Goal: Task Accomplishment & Management: Manage account settings

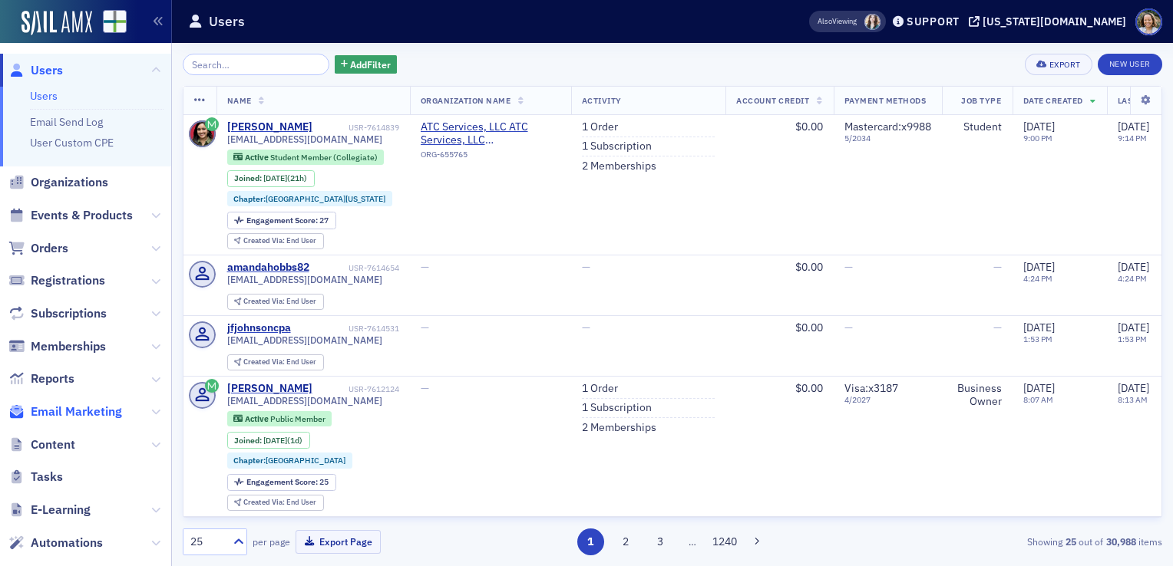
click at [97, 411] on span "Email Marketing" at bounding box center [76, 412] width 91 height 17
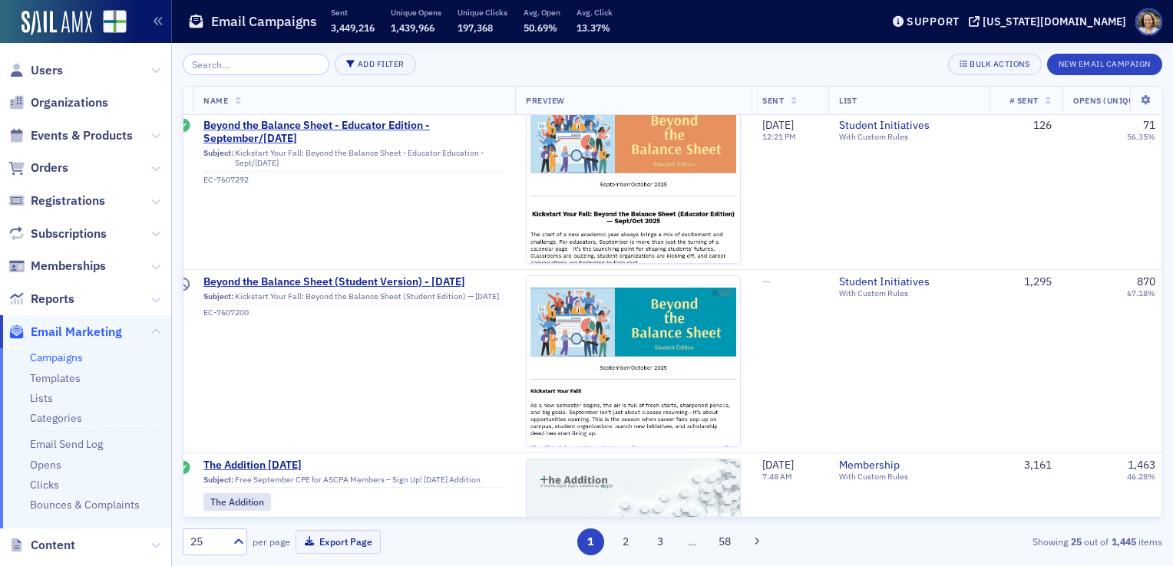
scroll to position [3146, 0]
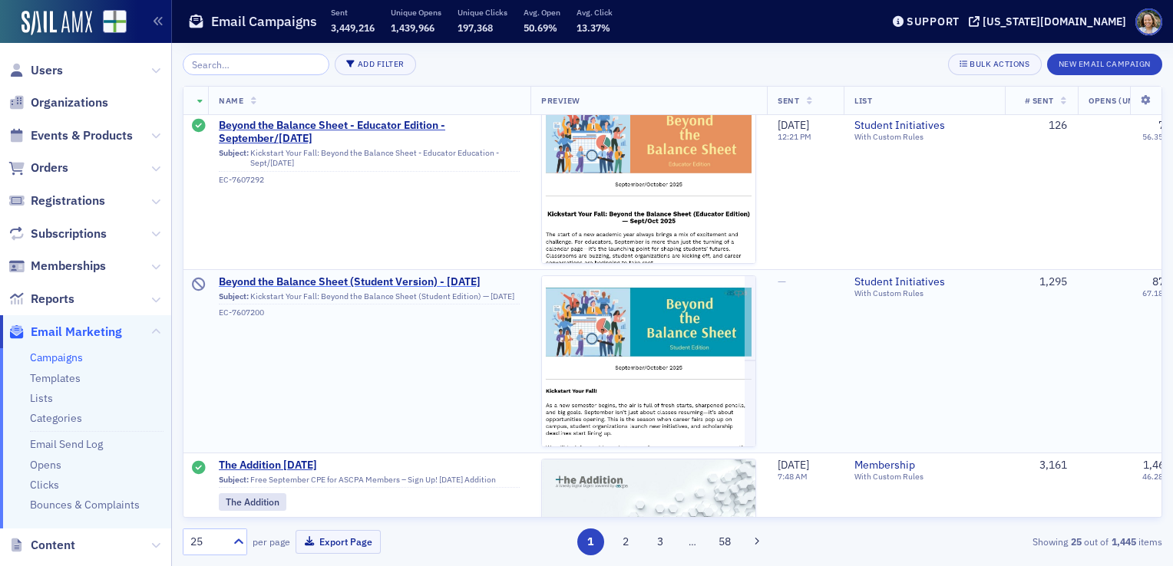
click at [399, 276] on span "Beyond the Balance Sheet (Student Version) - [DATE]" at bounding box center [369, 283] width 301 height 14
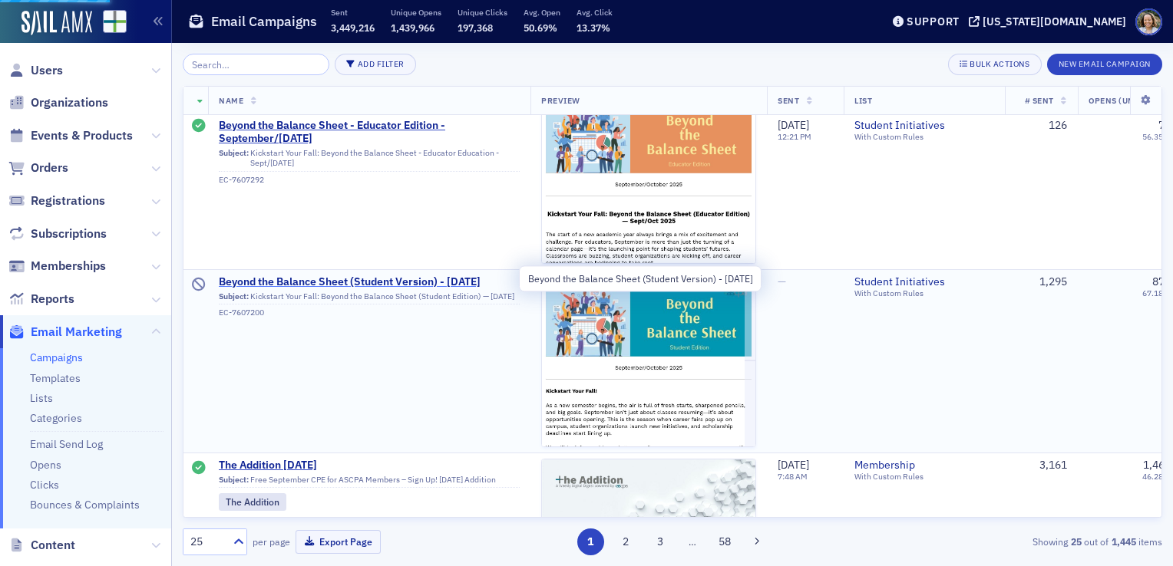
click at [399, 276] on span "Beyond the Balance Sheet (Student Version) - [DATE]" at bounding box center [369, 283] width 301 height 14
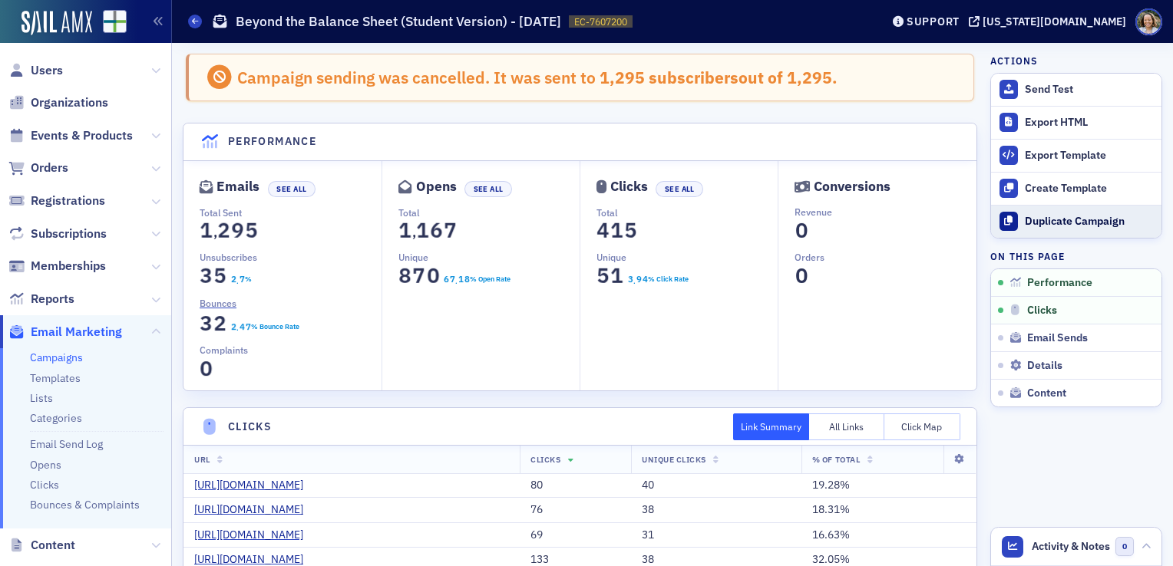
click at [1047, 215] on div "Duplicate Campaign" at bounding box center [1089, 222] width 129 height 14
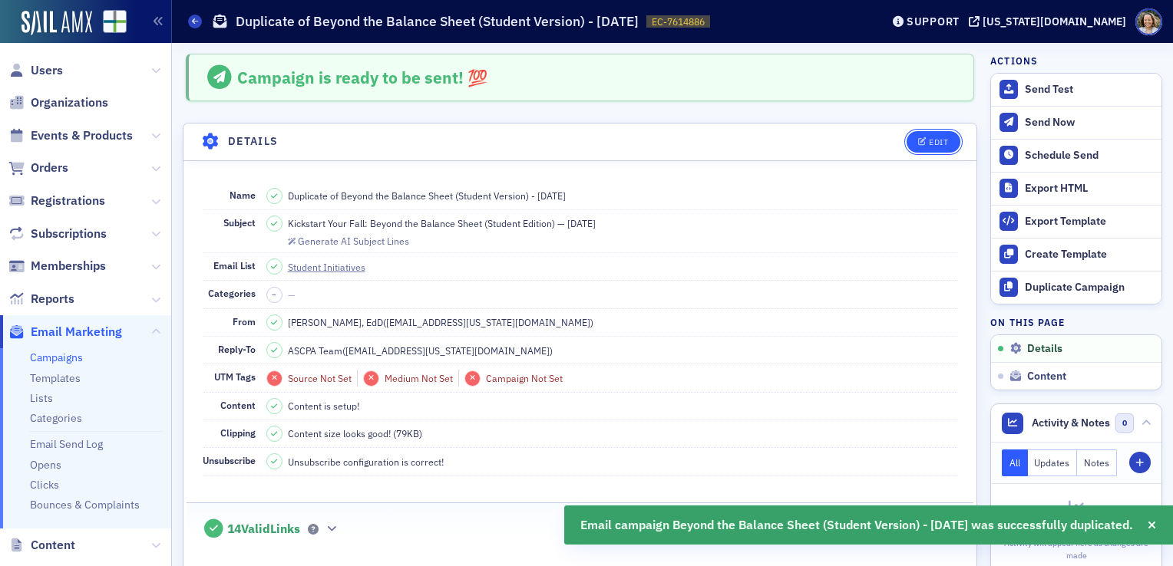
click at [915, 146] on button "Edit" at bounding box center [932, 141] width 53 height 21
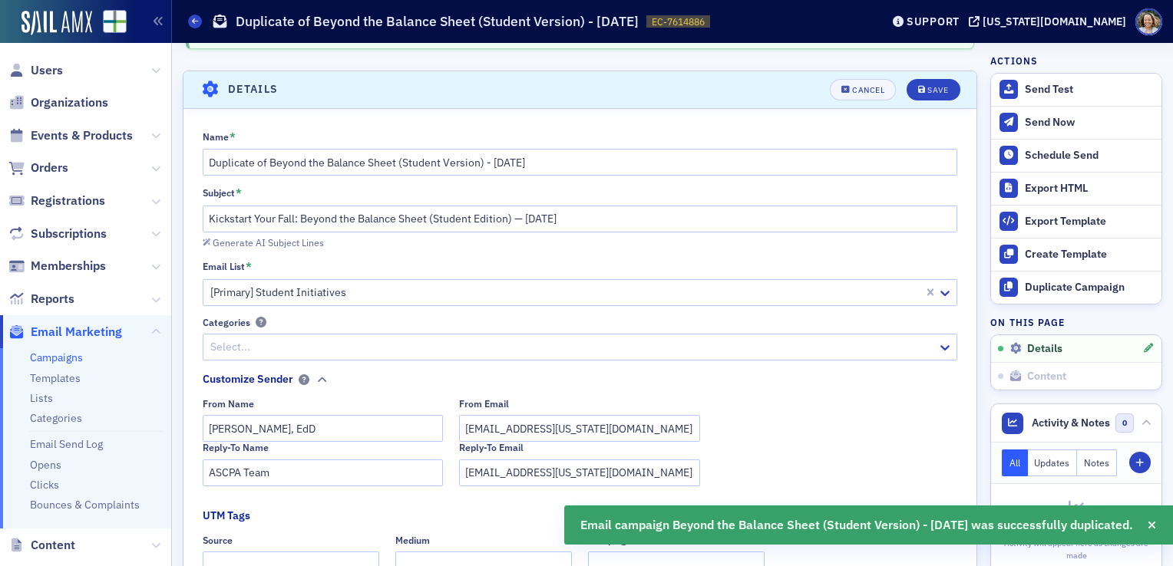
scroll to position [71, 0]
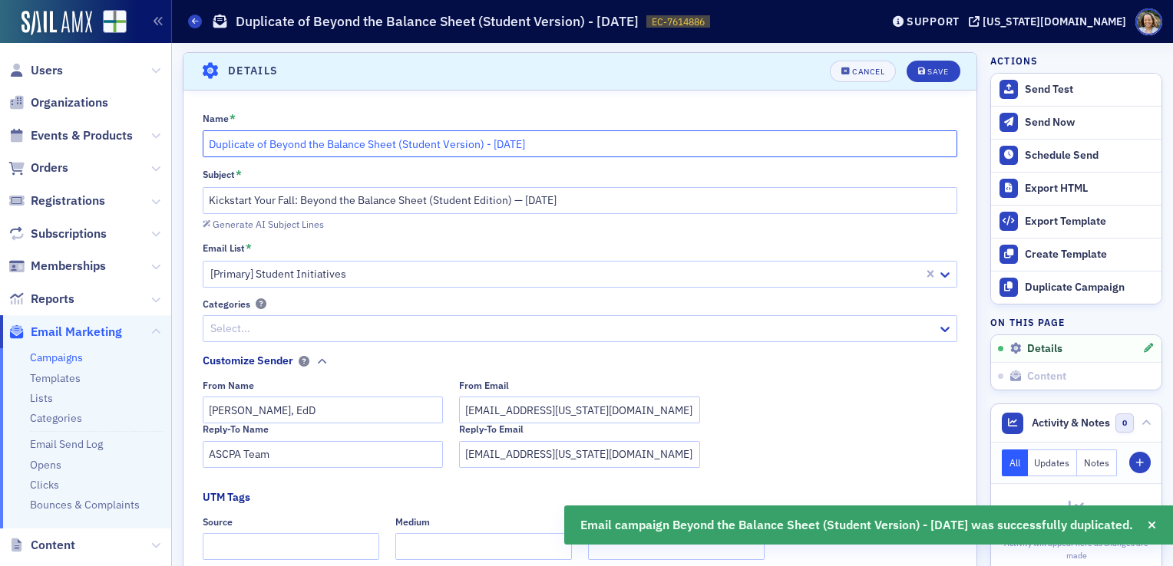
click at [436, 150] on input "Duplicate of Beyond the Balance Sheet (Student Version) - [DATE]" at bounding box center [580, 143] width 755 height 27
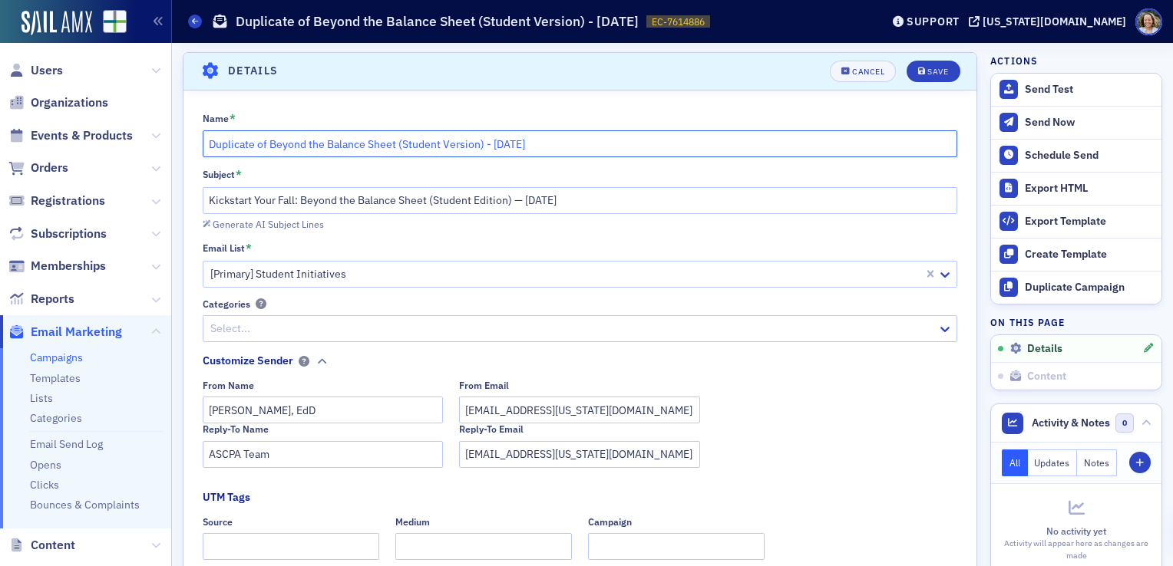
click at [436, 150] on input "Duplicate of Beyond the Balance Sheet (Student Version) - [DATE]" at bounding box center [580, 143] width 755 height 27
paste input "ASCPA Invites You"
drag, startPoint x: 540, startPoint y: 142, endPoint x: 123, endPoint y: 147, distance: 417.5
click at [123, 147] on div "Users Organizations Events & Products Orders Registrations Subscriptions Member…" at bounding box center [586, 283] width 1173 height 566
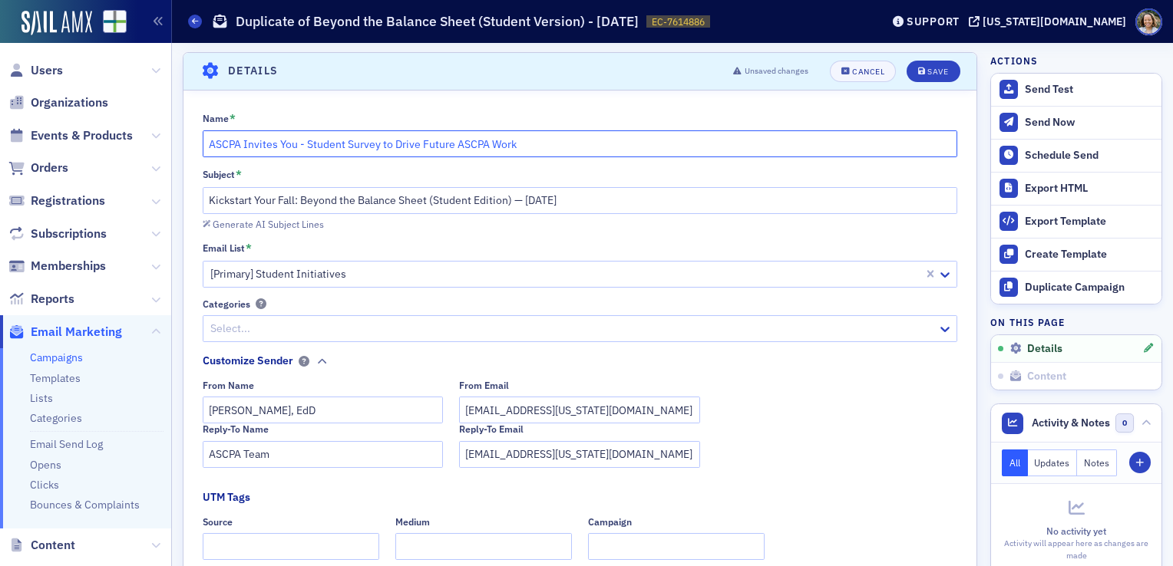
type input "ASCPA Invites You - Student Survey to Drive Future ASCPA Work"
click at [330, 204] on input "Kickstart Your Fall: Beyond the Balance Sheet (Student Edition) — [DATE]" at bounding box center [580, 200] width 755 height 27
paste input "ASCPA Invites You - Student Survey to Drive Future ASCPA Work"
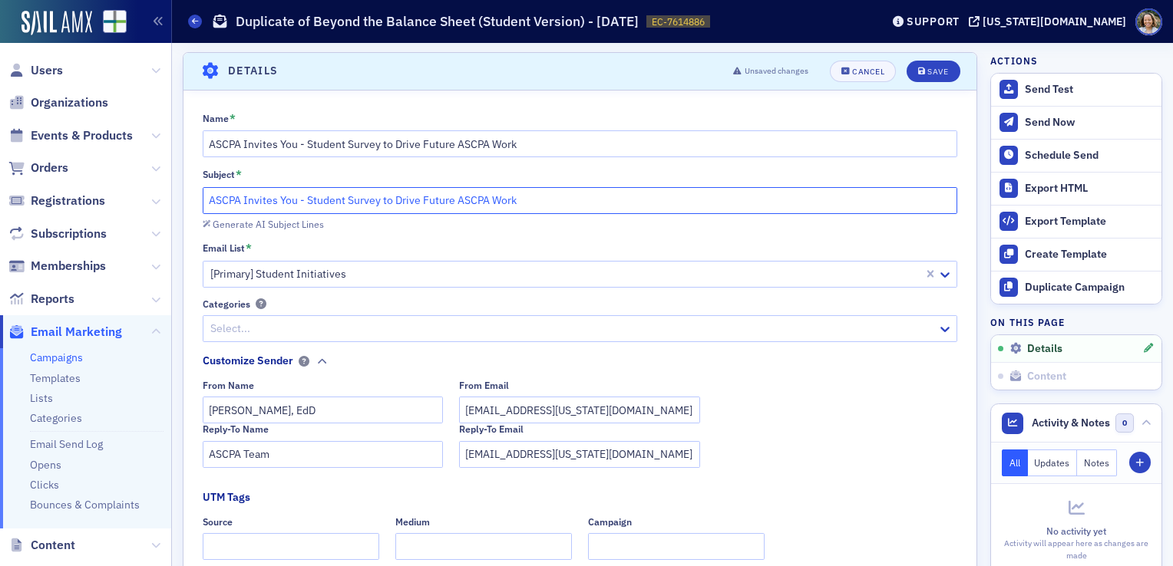
click at [211, 193] on input "ASCPA Invites You - Student Survey to Drive Future ASCPA Work" at bounding box center [580, 200] width 755 height 27
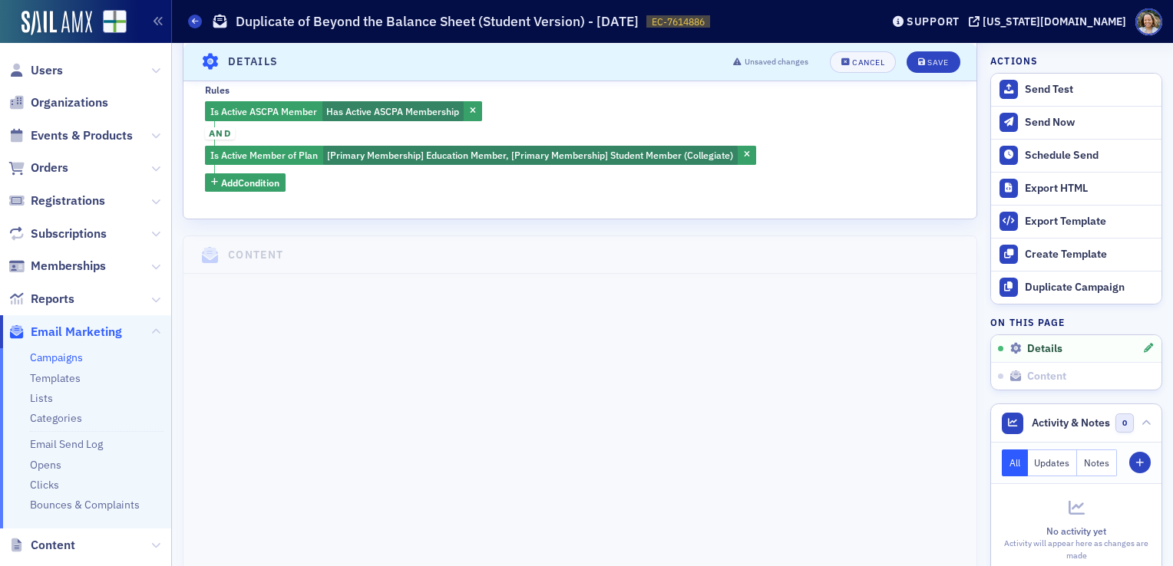
scroll to position [608, 0]
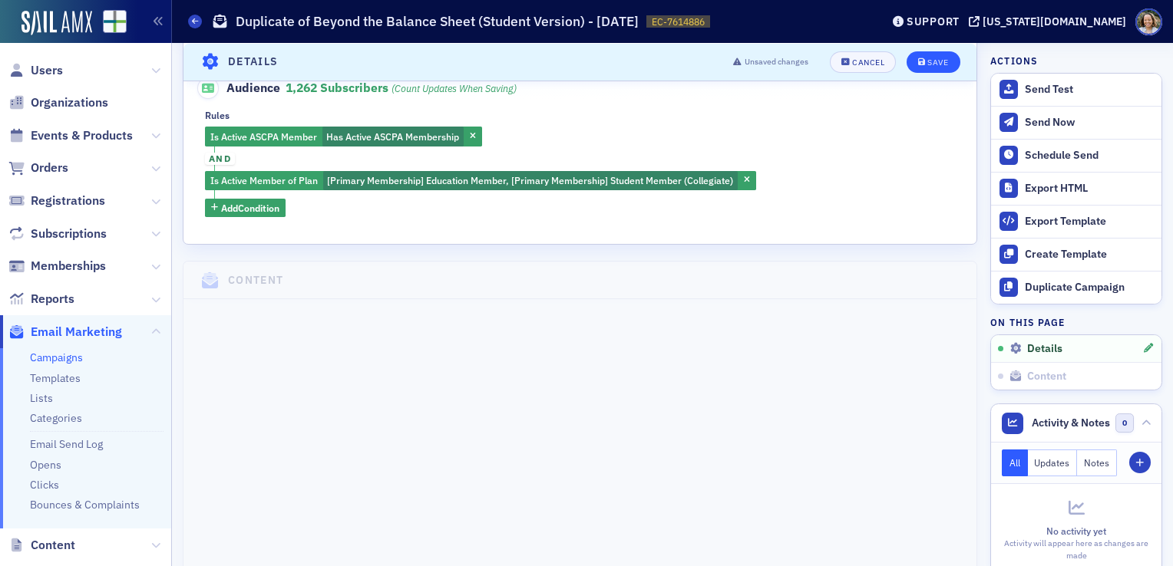
type input "PLEASE COMPLETE - ASCPA Invites You - Student Survey to Drive Future ASCPA Work"
click at [914, 55] on button "Save" at bounding box center [932, 61] width 53 height 21
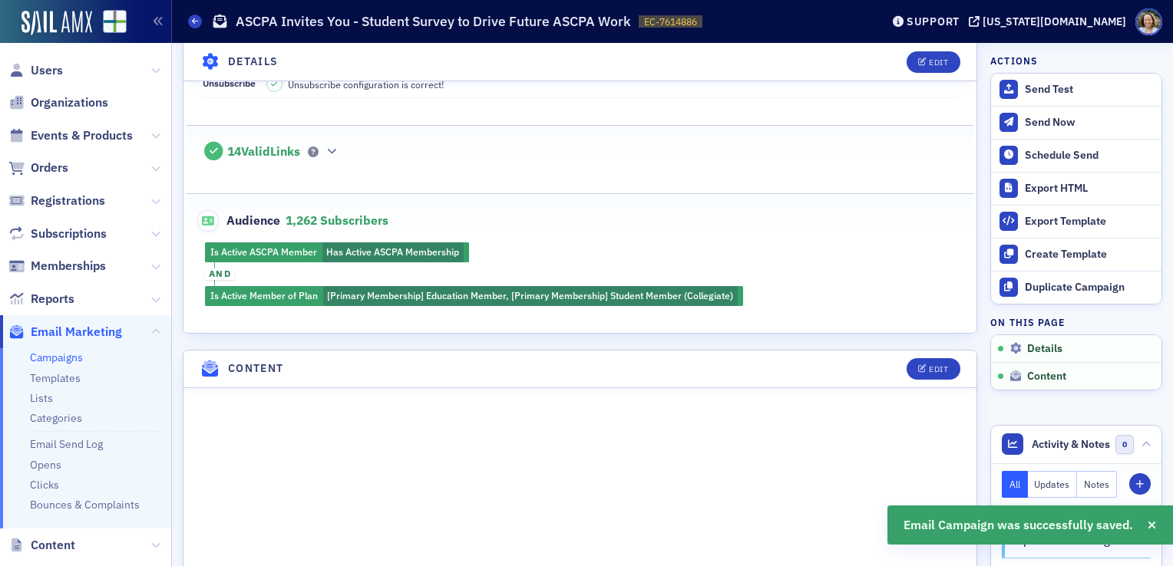
scroll to position [454, 0]
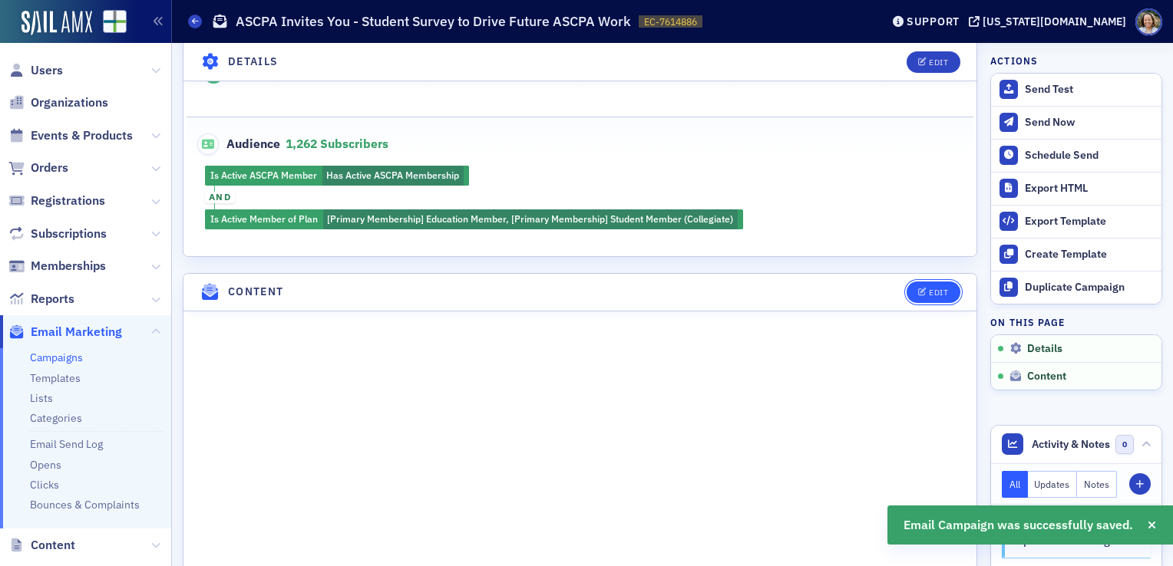
click at [918, 289] on icon "button" at bounding box center [922, 293] width 9 height 8
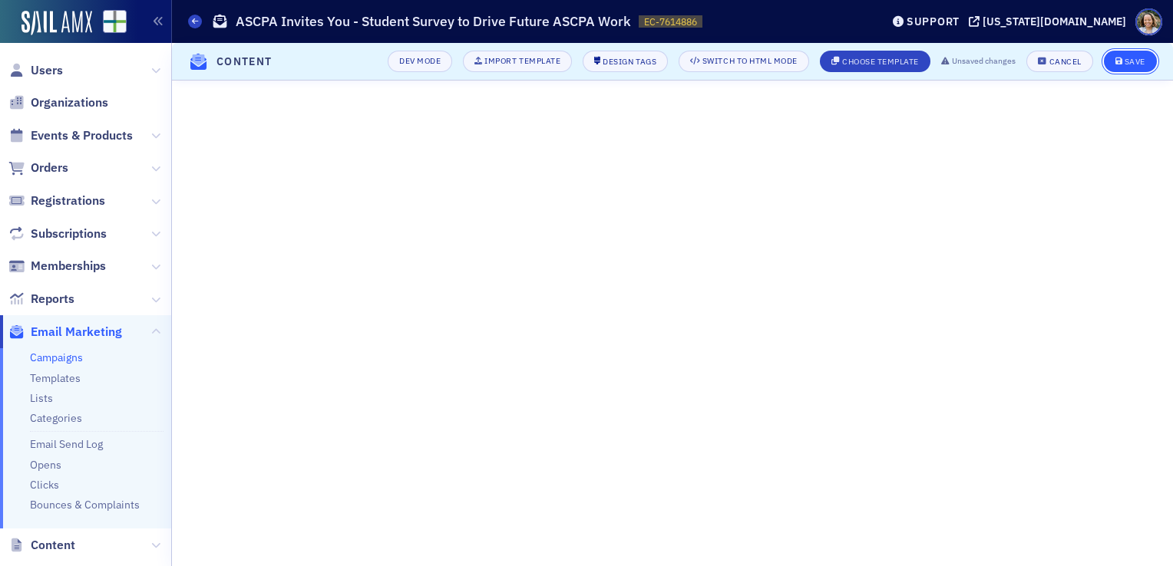
click at [1114, 58] on button "Save" at bounding box center [1130, 61] width 53 height 21
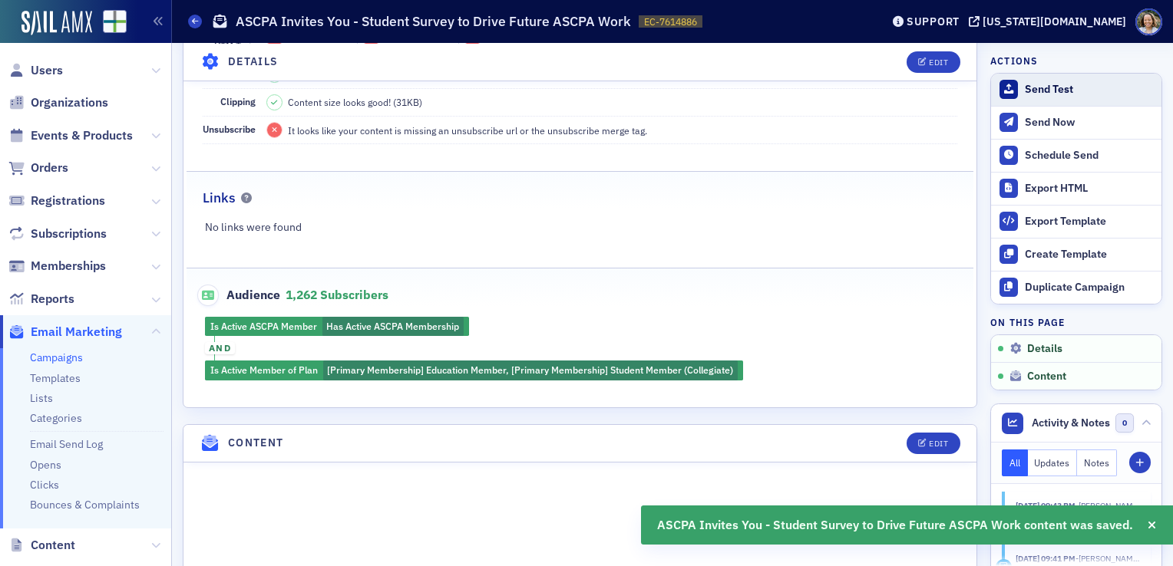
scroll to position [332, 0]
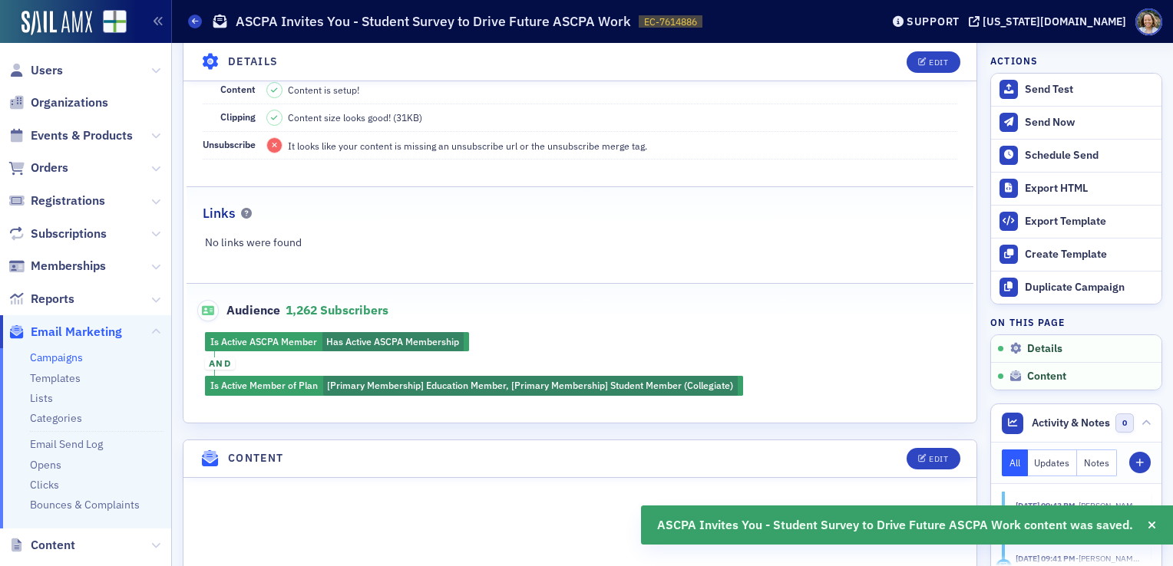
click at [71, 365] on link "Campaigns" at bounding box center [56, 358] width 53 height 14
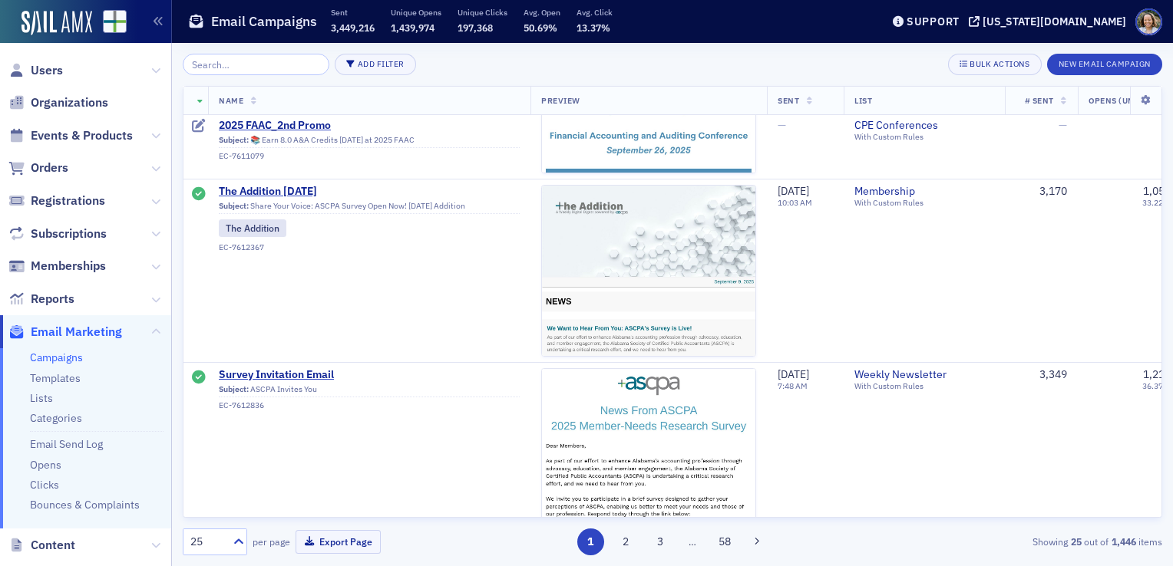
scroll to position [1228, 0]
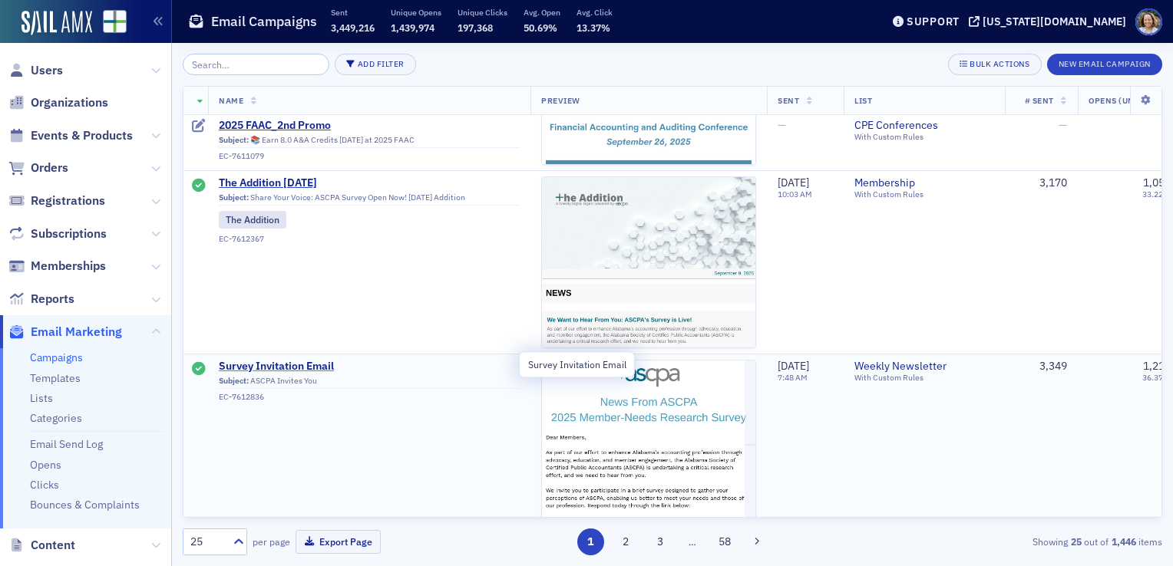
click at [296, 362] on span "Survey Invitation Email" at bounding box center [369, 367] width 301 height 14
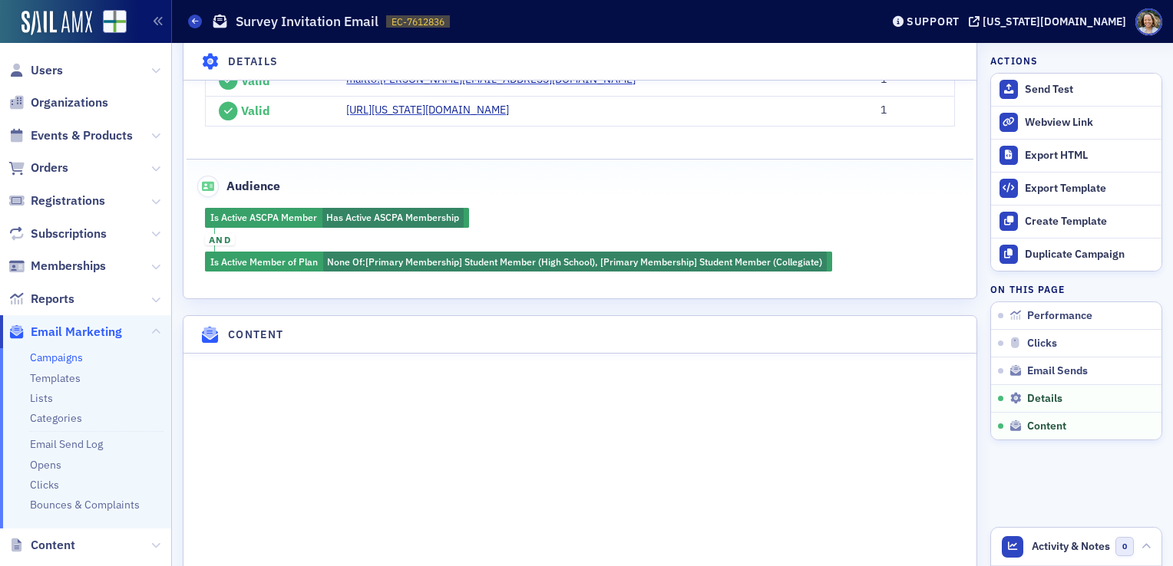
scroll to position [1612, 0]
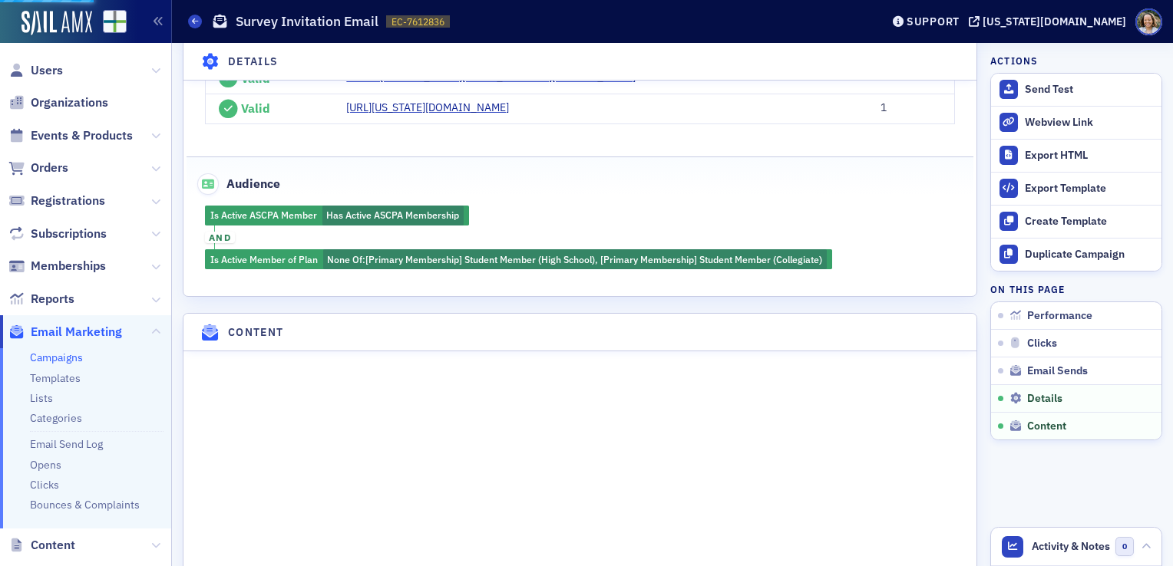
click at [832, 339] on header "Content" at bounding box center [579, 333] width 793 height 38
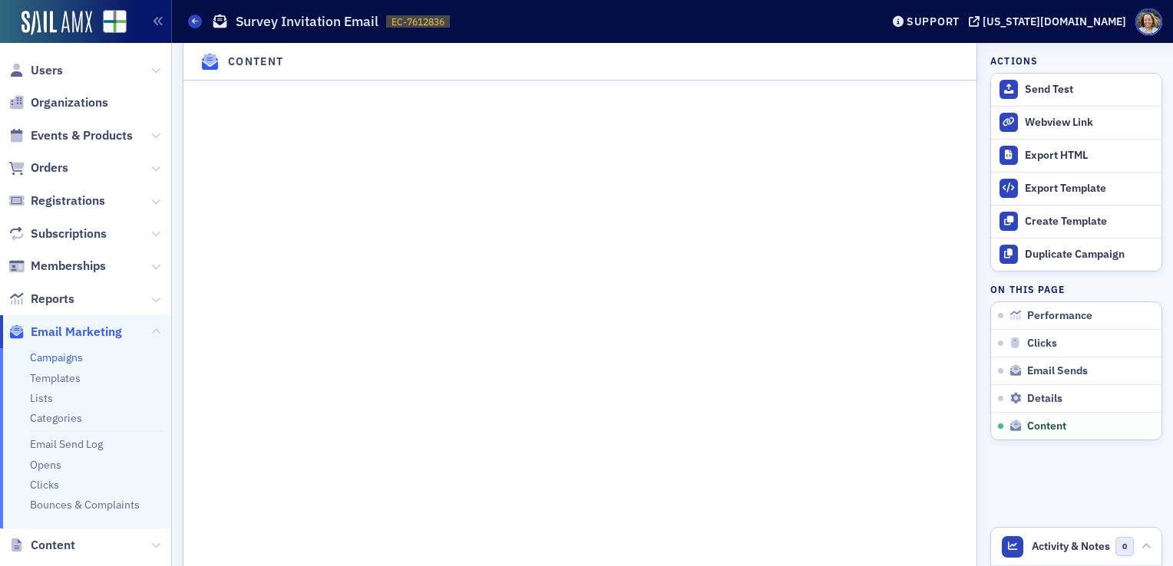
scroll to position [2338, 0]
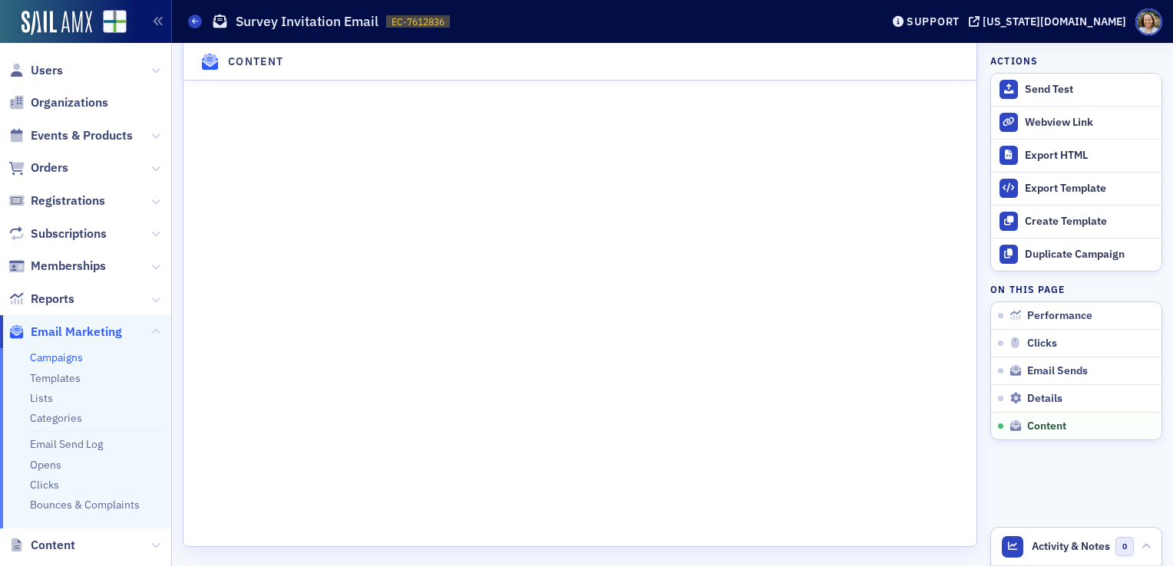
click at [83, 361] on link "Campaigns" at bounding box center [56, 358] width 53 height 14
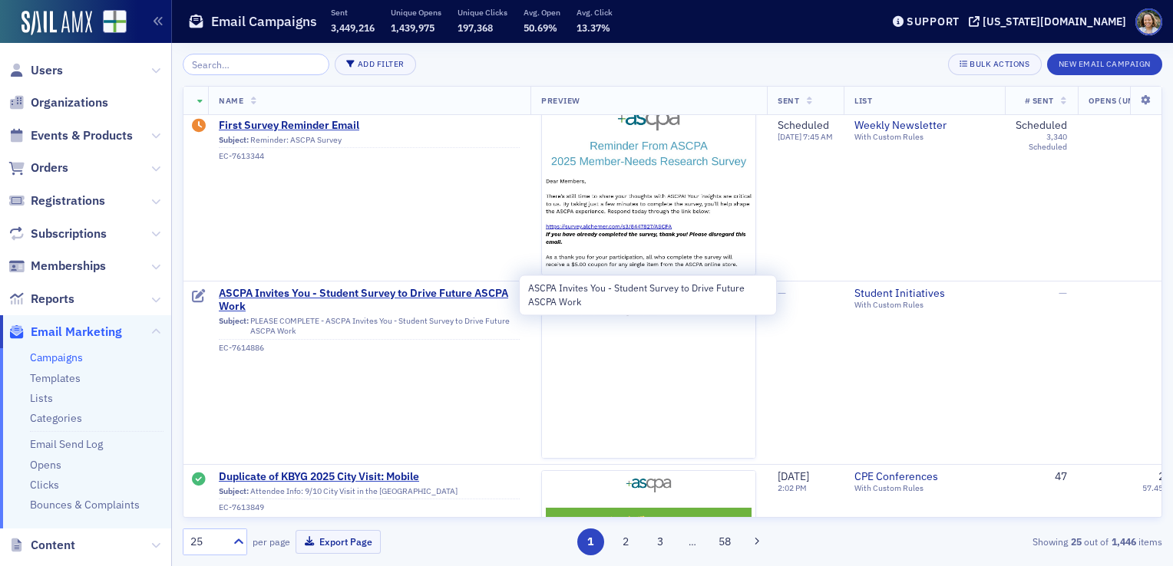
scroll to position [460, 0]
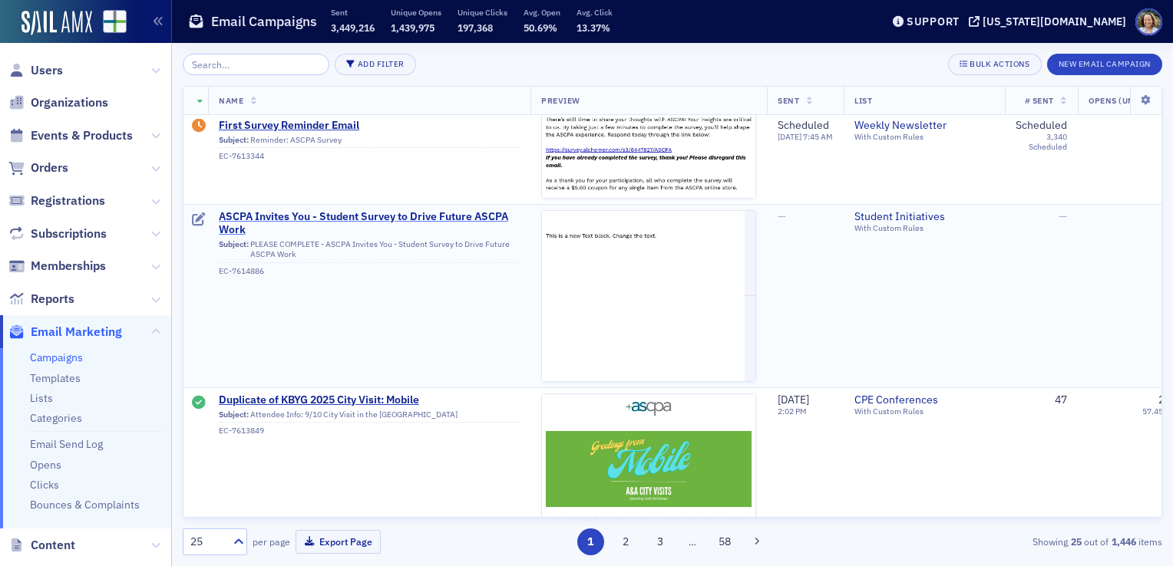
click at [388, 215] on span "ASCPA Invites You - Student Survey to Drive Future ASCPA Work" at bounding box center [369, 223] width 301 height 27
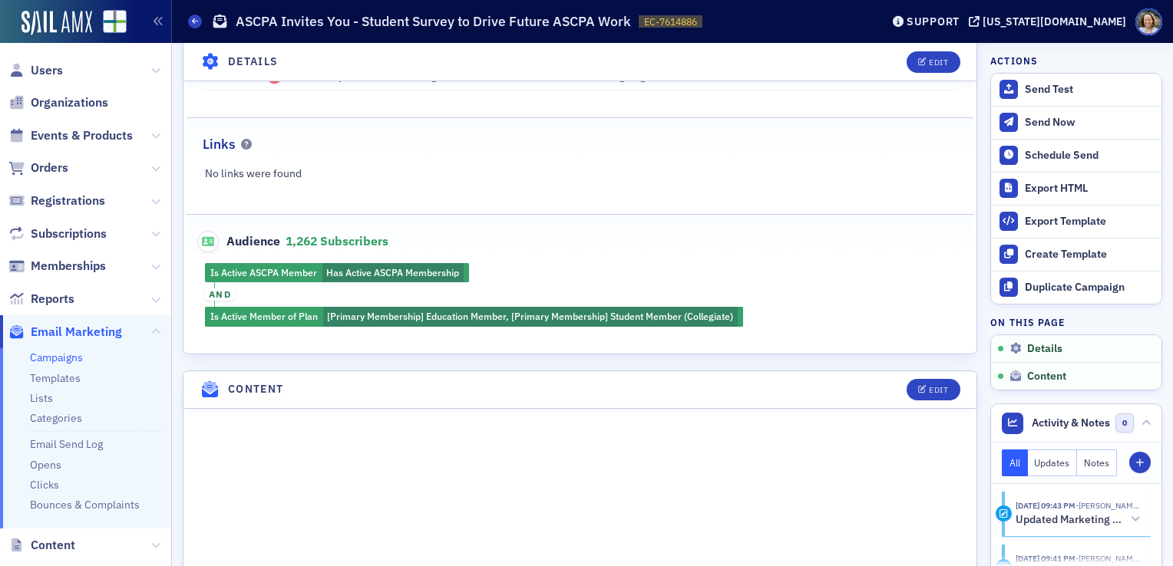
scroll to position [537, 0]
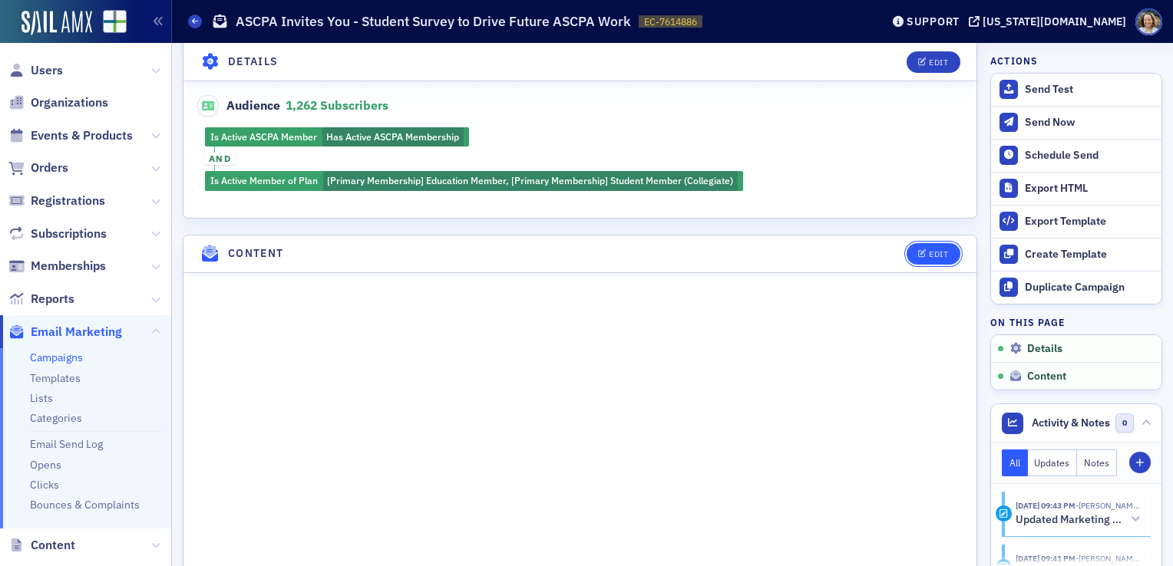
click at [929, 250] on div "Edit" at bounding box center [938, 254] width 19 height 8
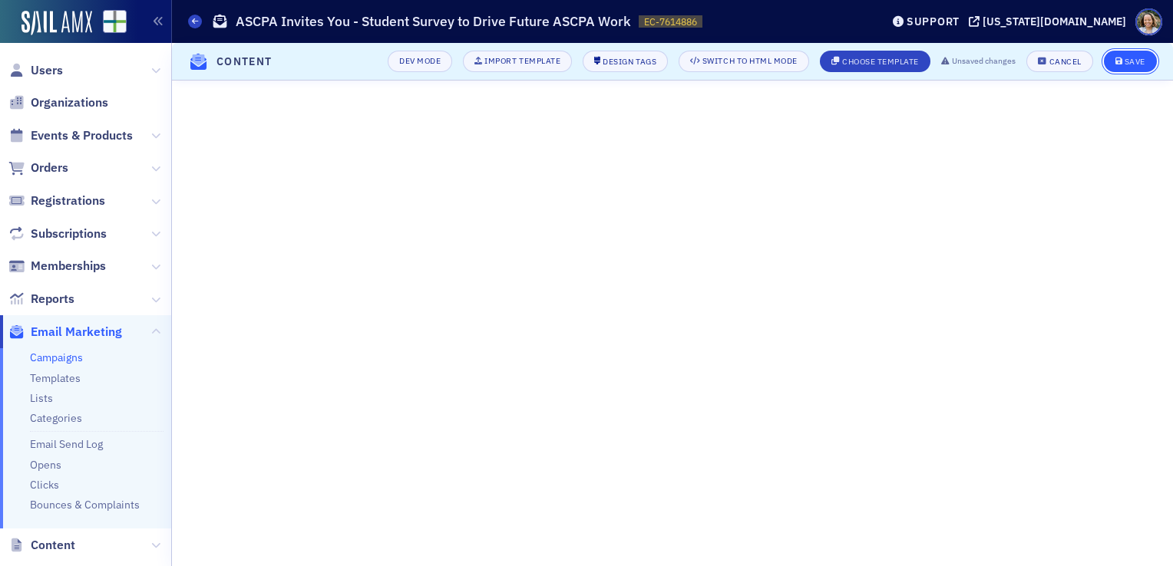
click at [1127, 61] on div "Save" at bounding box center [1134, 62] width 21 height 8
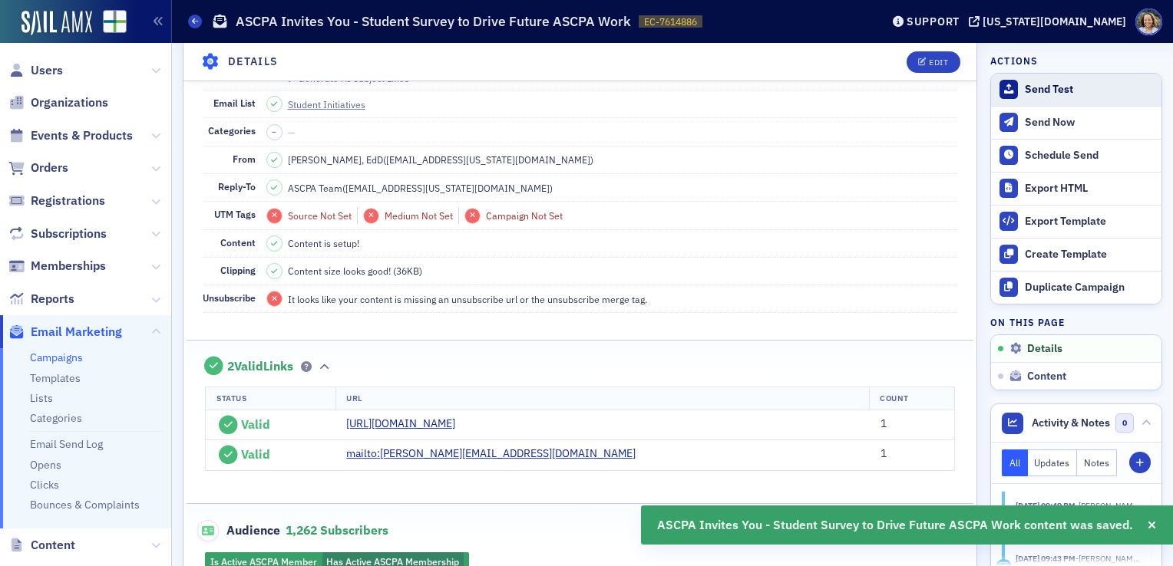
scroll to position [0, 0]
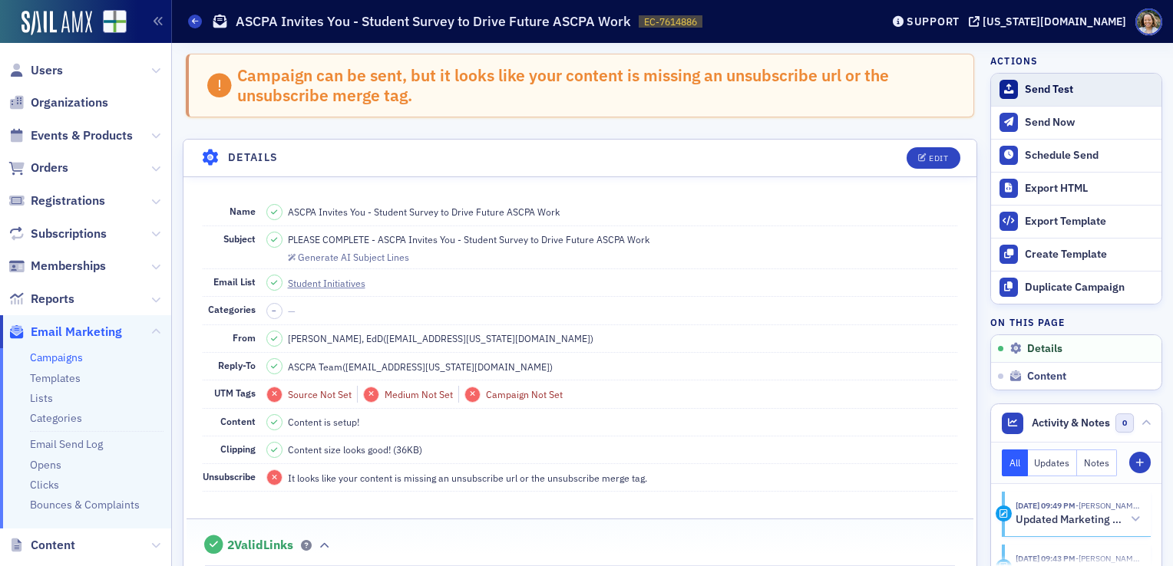
click at [1081, 93] on div "Send Test" at bounding box center [1089, 90] width 129 height 14
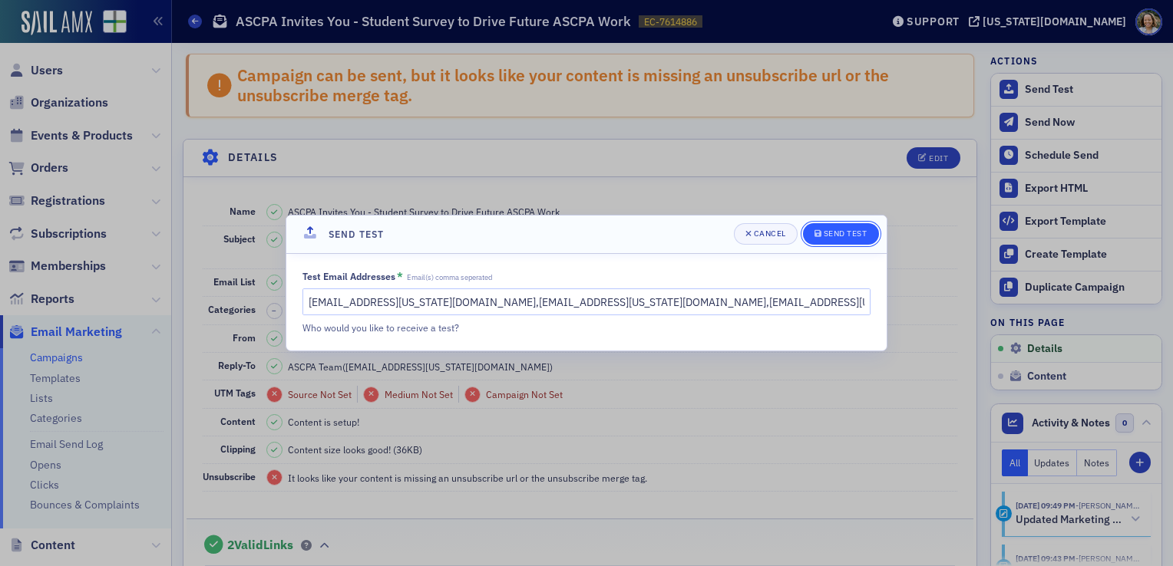
click at [867, 229] on button "Send Test" at bounding box center [841, 233] width 76 height 21
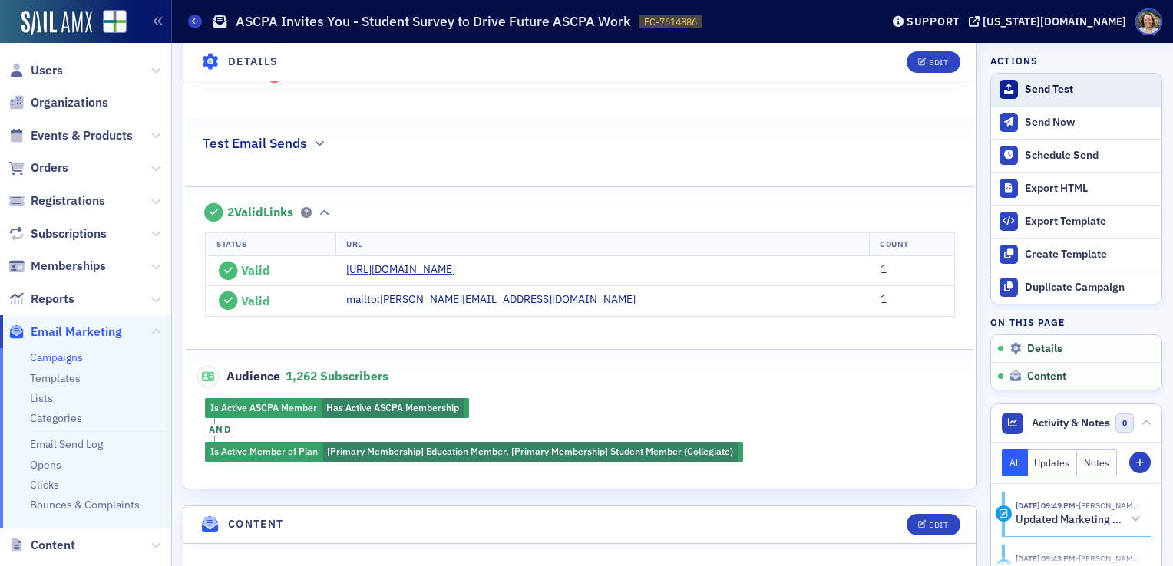
scroll to position [401, 0]
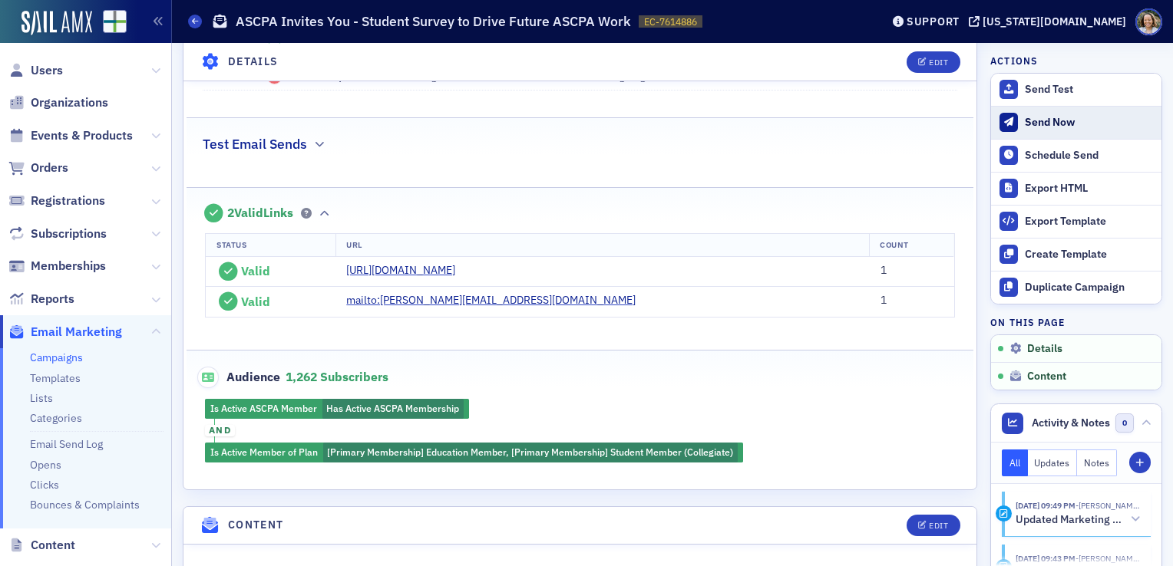
click at [1077, 121] on div "Send Now" at bounding box center [1089, 123] width 129 height 14
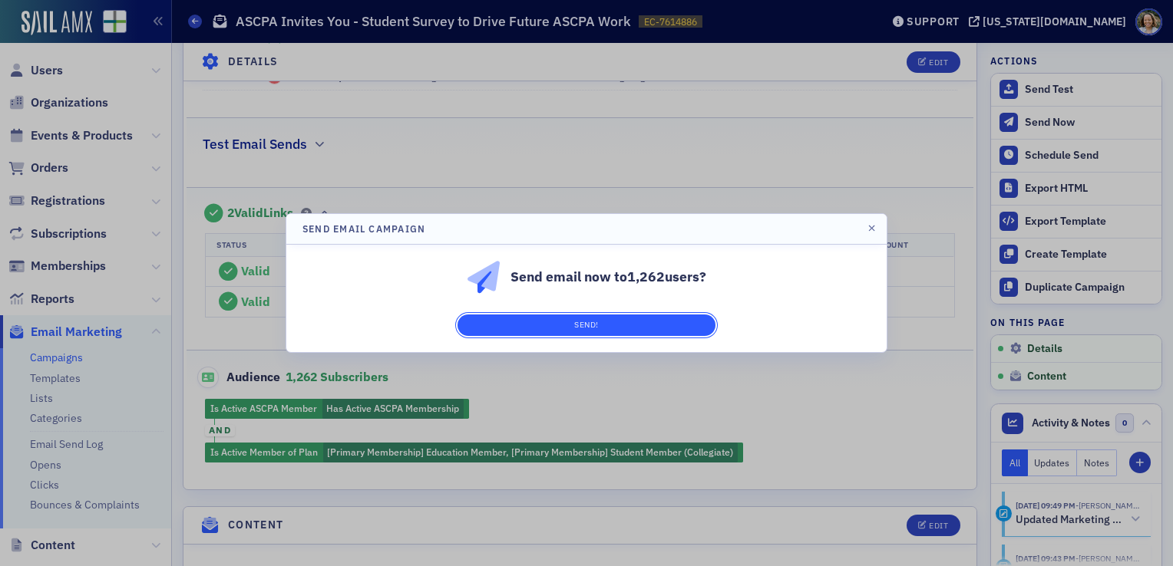
click at [660, 318] on button "Send!" at bounding box center [586, 325] width 258 height 21
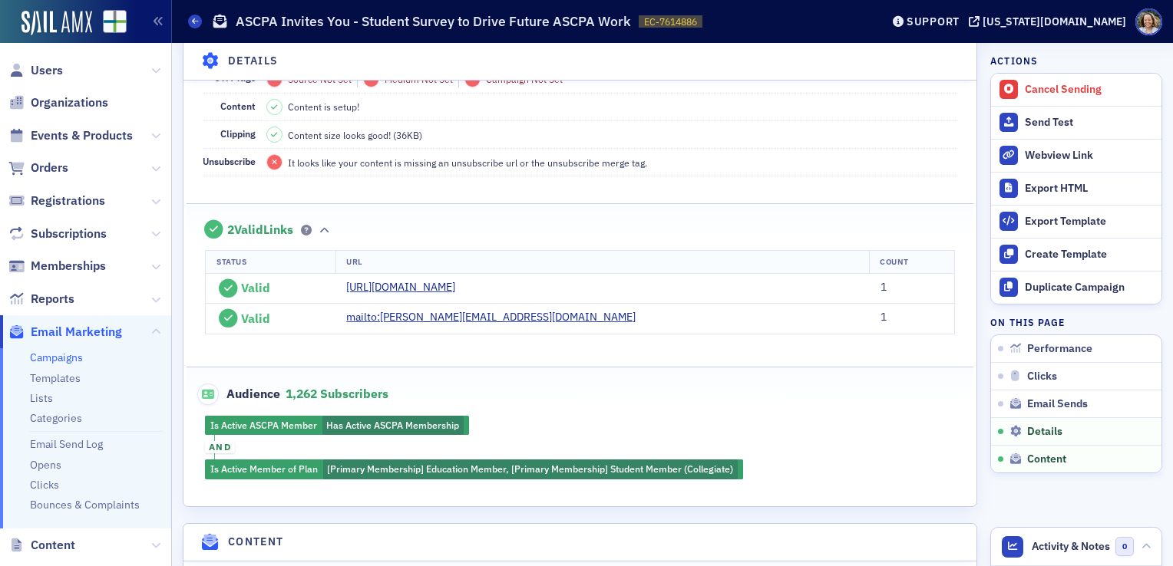
scroll to position [1390, 0]
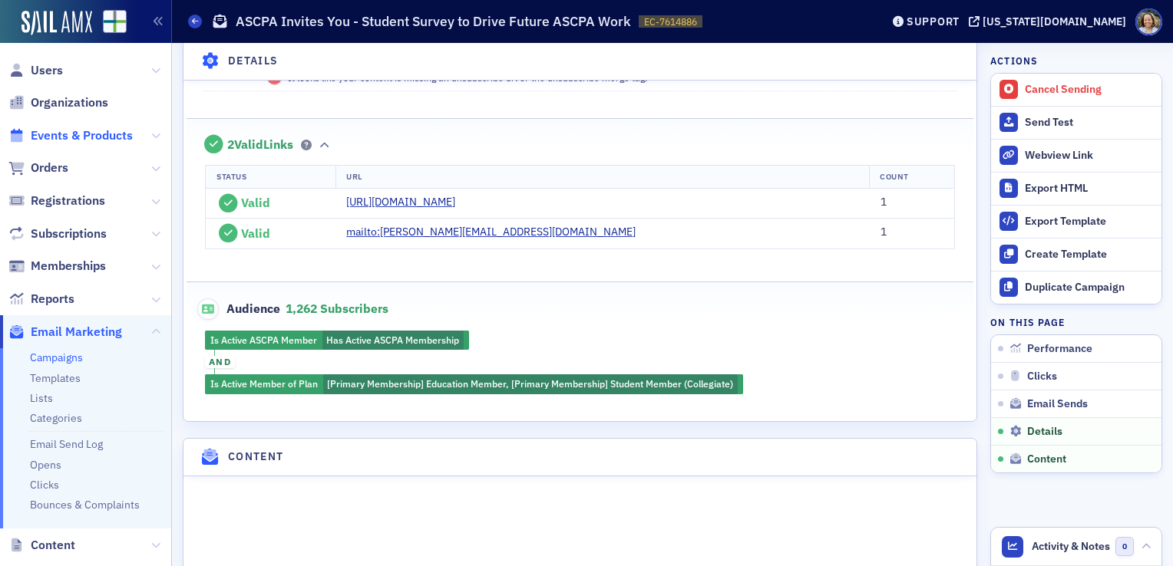
click at [101, 132] on span "Events & Products" at bounding box center [82, 135] width 102 height 17
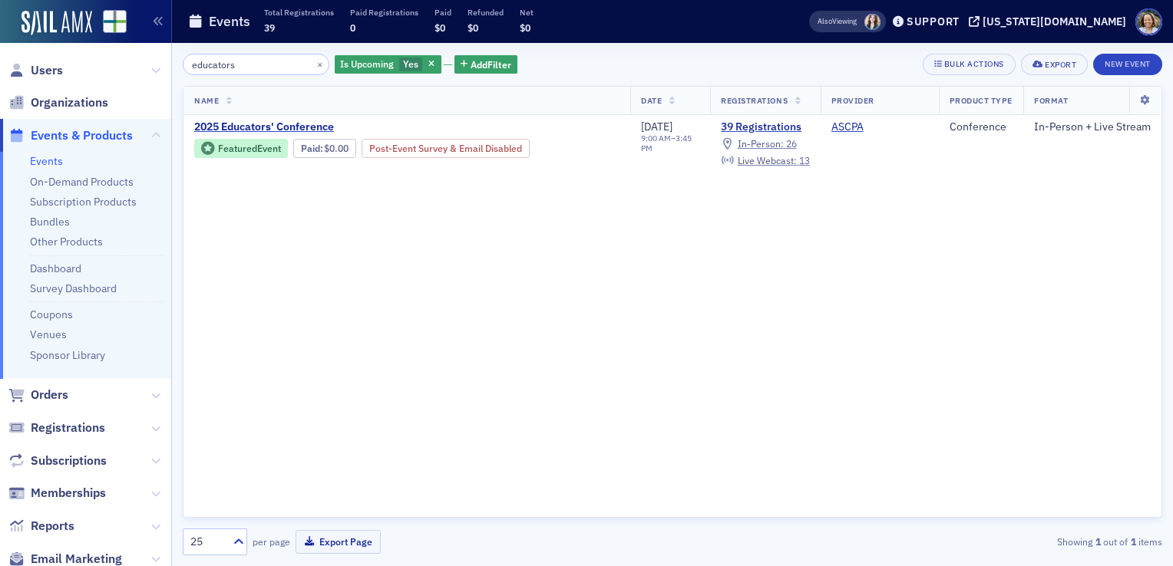
type input "educators"
